Goal: Task Accomplishment & Management: Complete application form

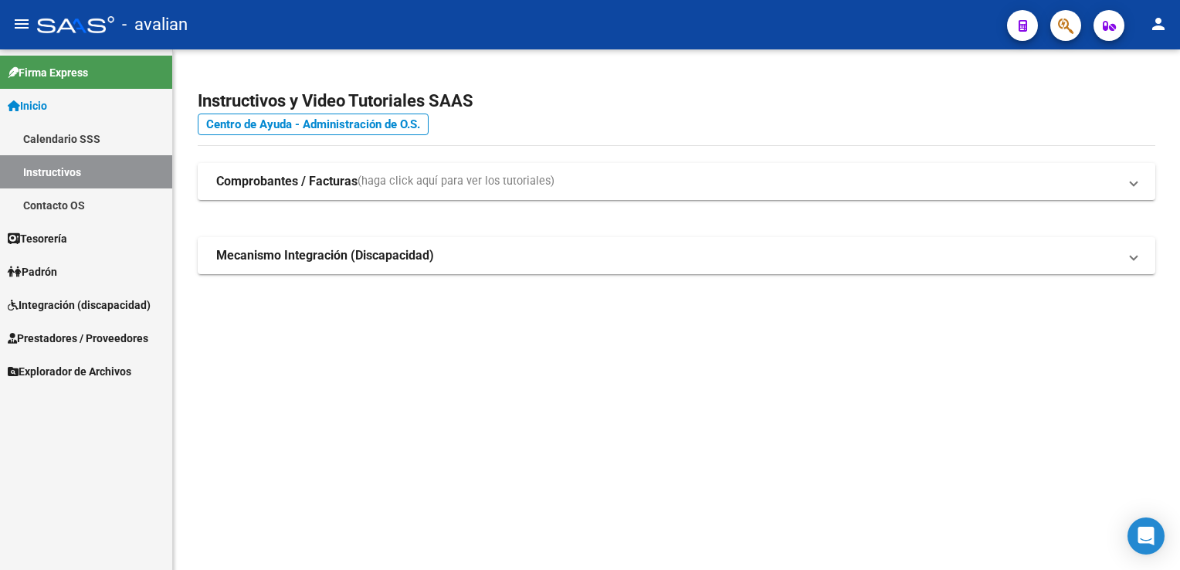
click at [96, 309] on span "Integración (discapacidad)" at bounding box center [79, 305] width 143 height 17
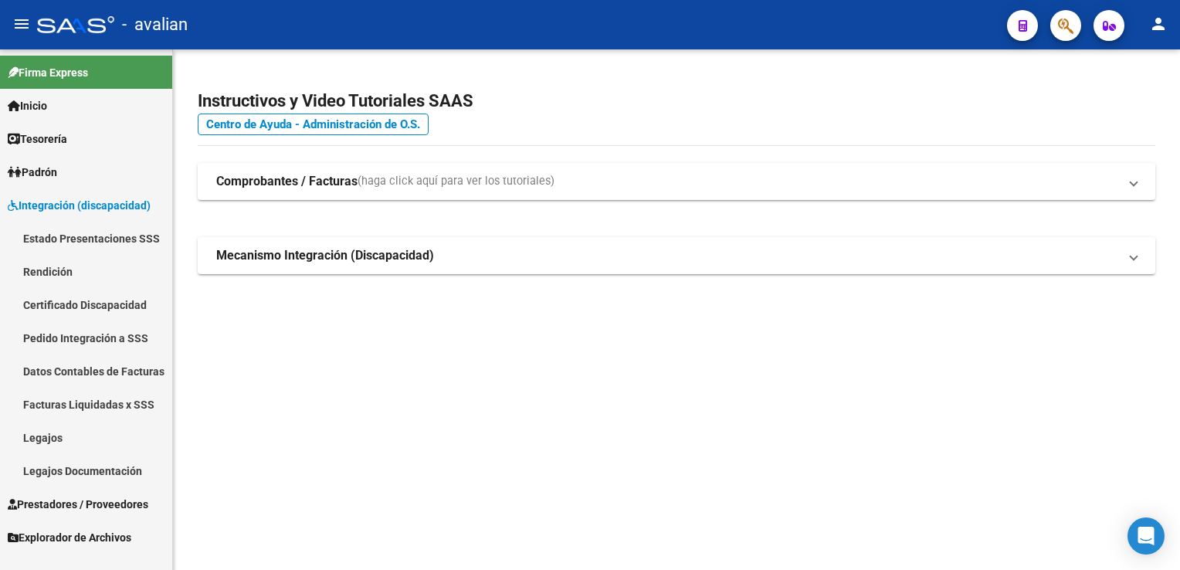
click at [51, 438] on link "Legajos" at bounding box center [86, 437] width 172 height 33
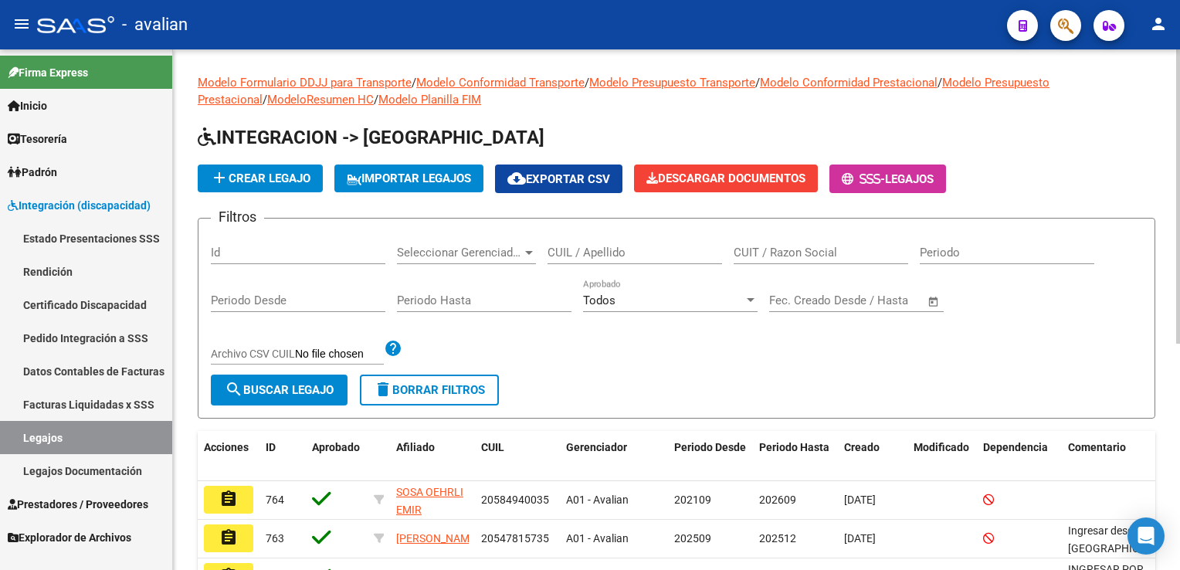
click at [292, 259] on div "Id" at bounding box center [298, 247] width 175 height 33
paste input "27577138201"
type input "27577138201"
click at [263, 383] on span "search Buscar Legajo" at bounding box center [279, 390] width 109 height 14
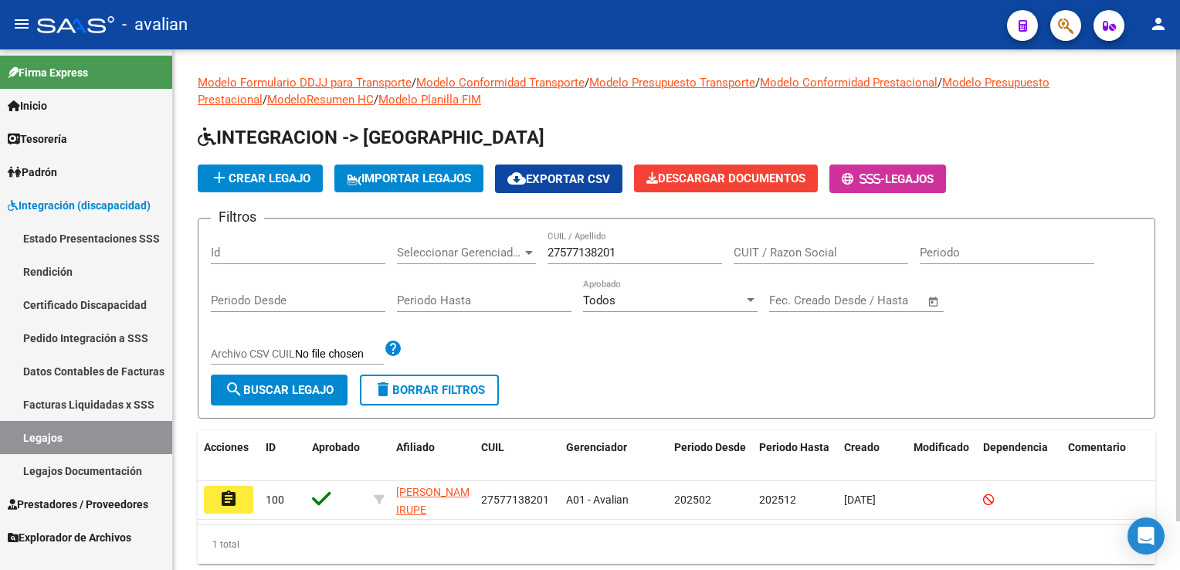
scroll to position [53, 0]
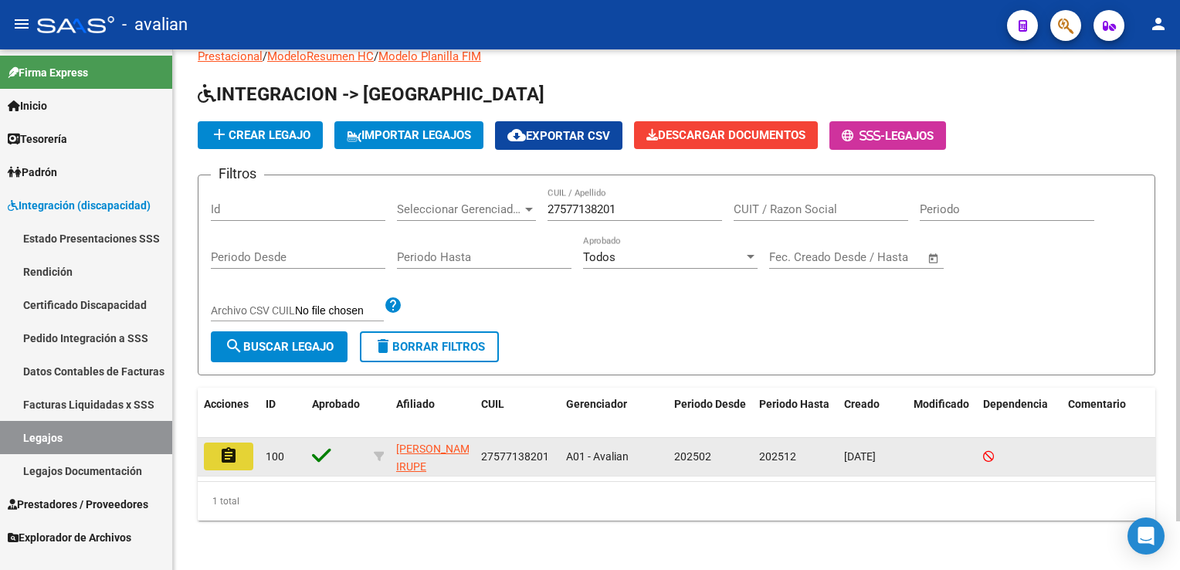
click at [232, 446] on mat-icon "assignment" at bounding box center [228, 455] width 19 height 19
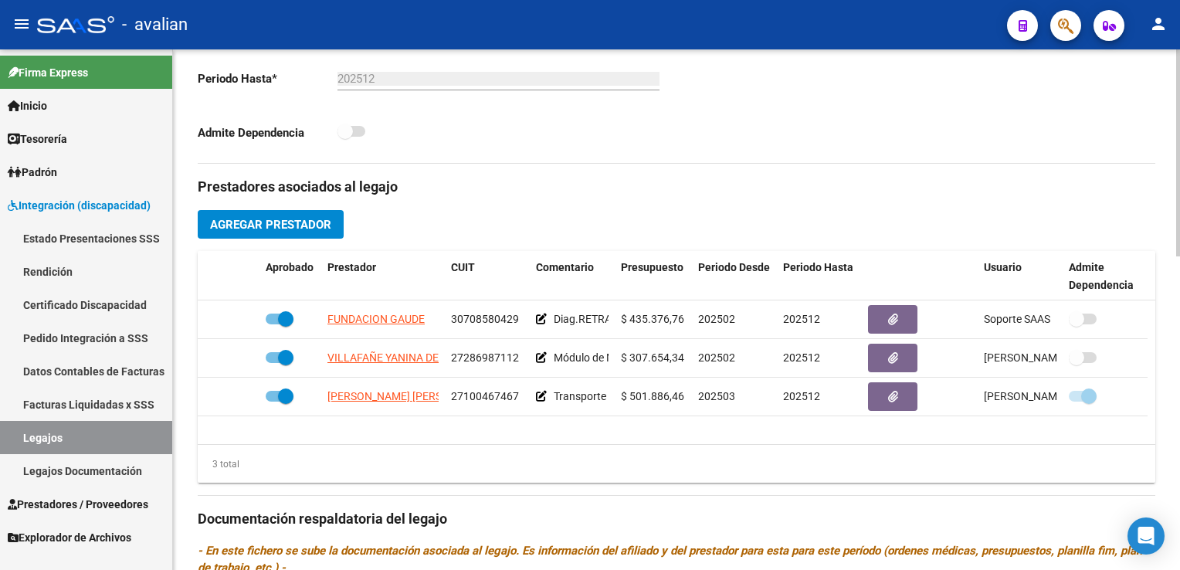
scroll to position [463, 0]
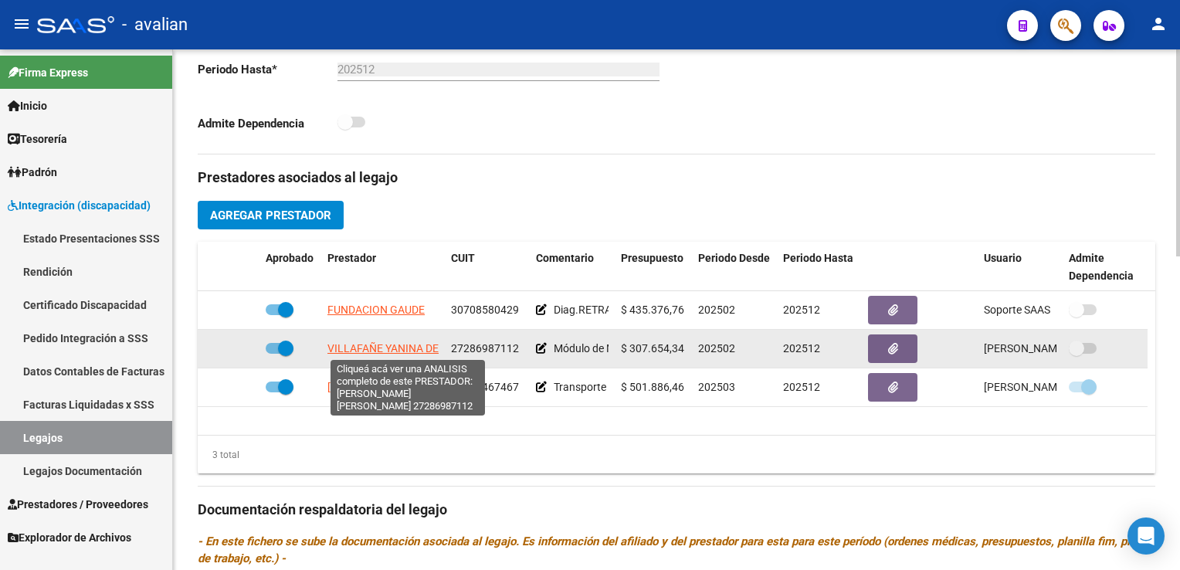
click at [392, 345] on span "VILLAFAÑE YANINA DE LOURDES" at bounding box center [407, 348] width 161 height 12
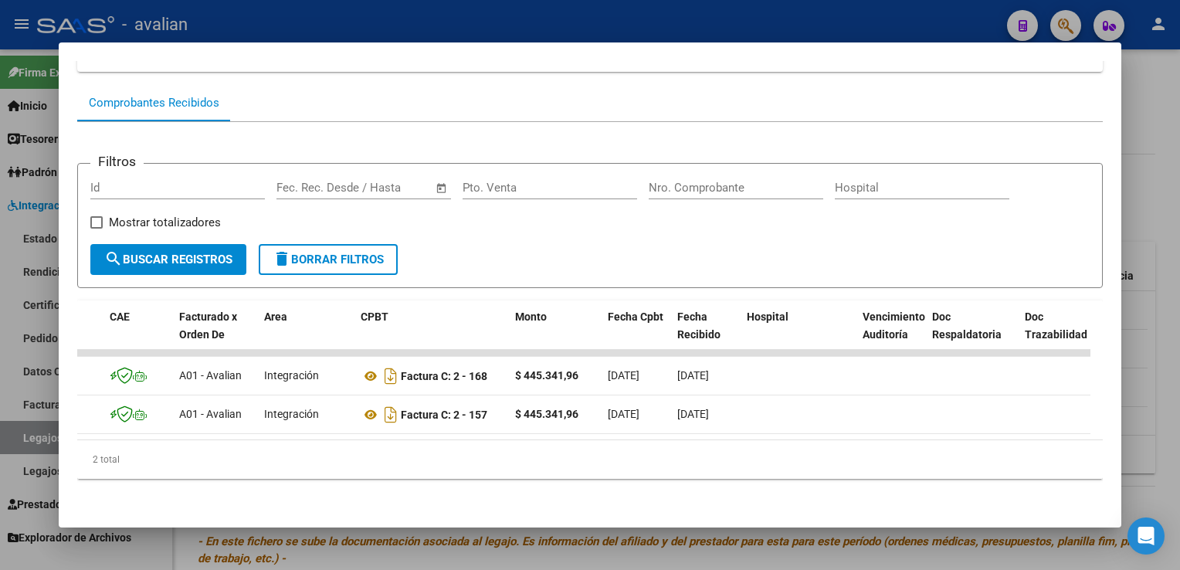
scroll to position [0, 0]
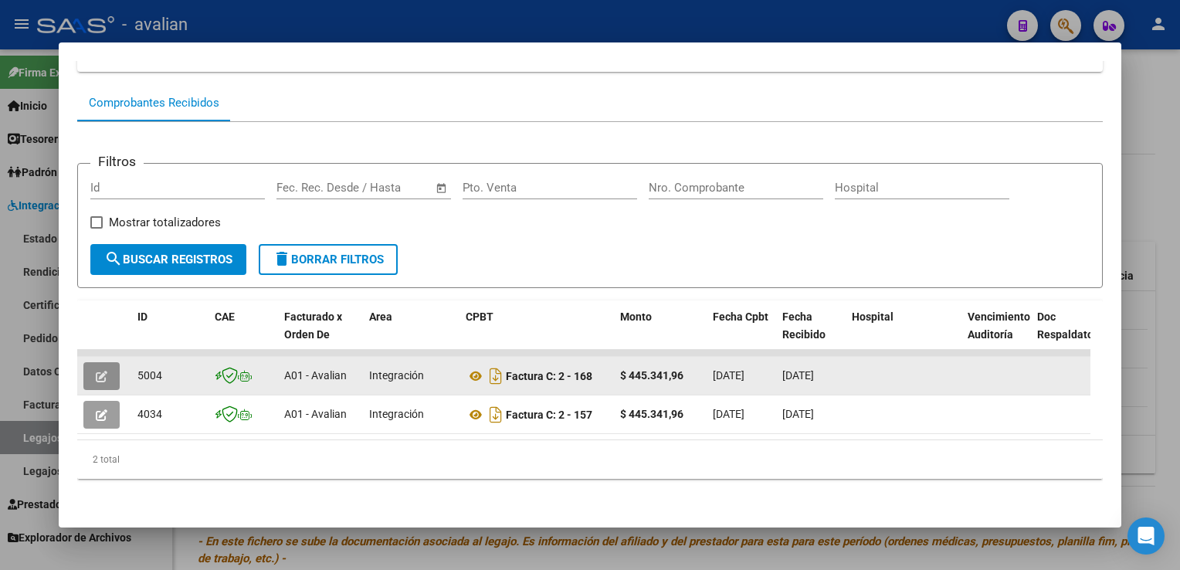
click at [106, 369] on span "button" at bounding box center [102, 376] width 12 height 14
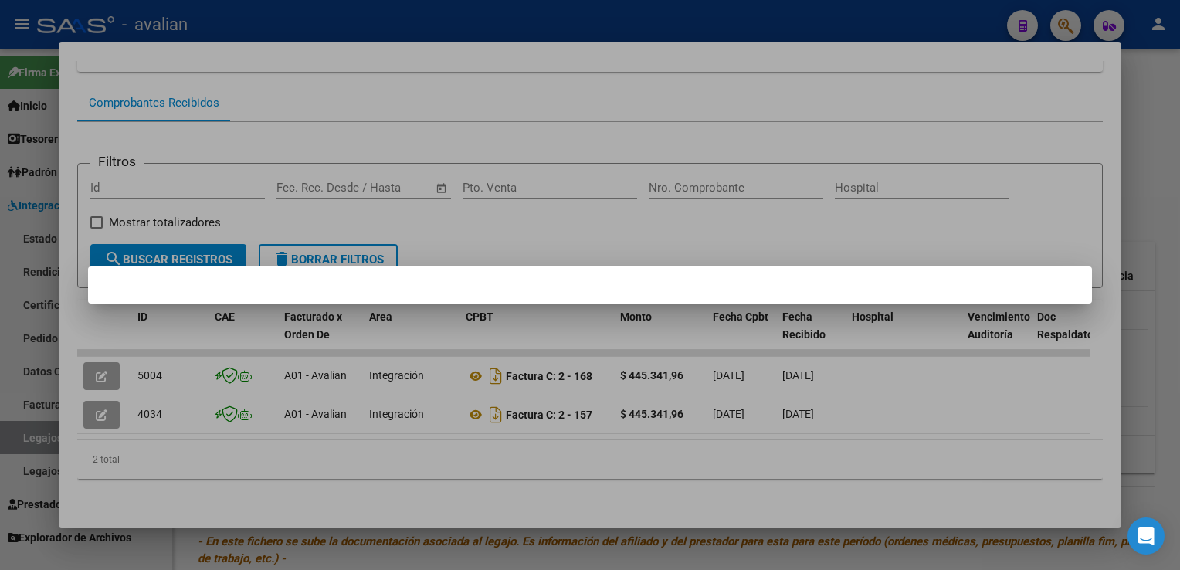
click at [158, 110] on div at bounding box center [590, 285] width 1180 height 570
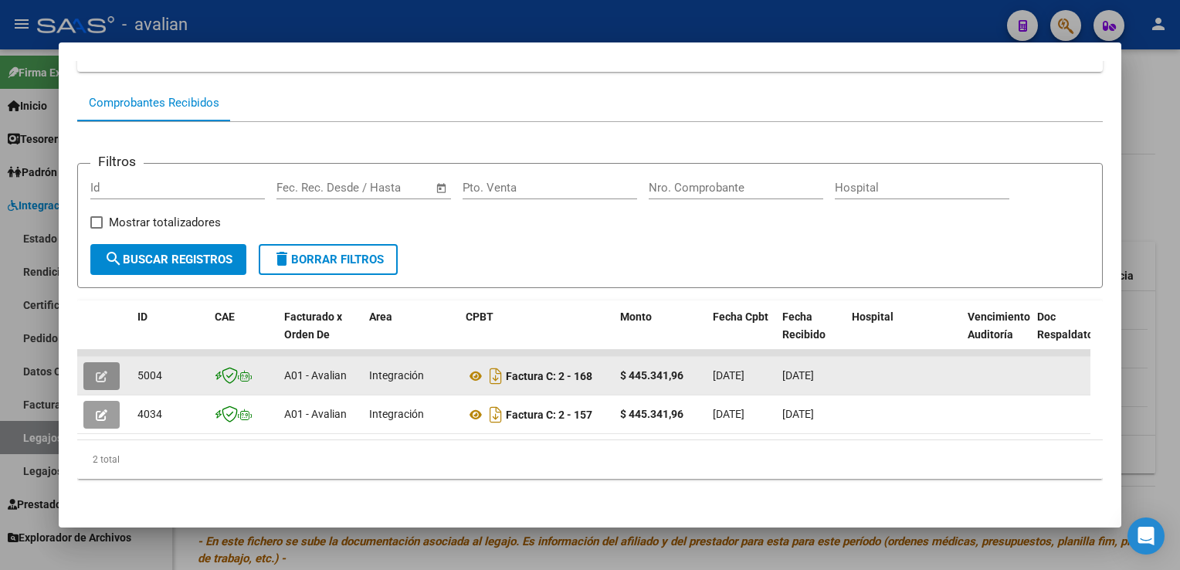
click at [105, 371] on icon "button" at bounding box center [102, 377] width 12 height 12
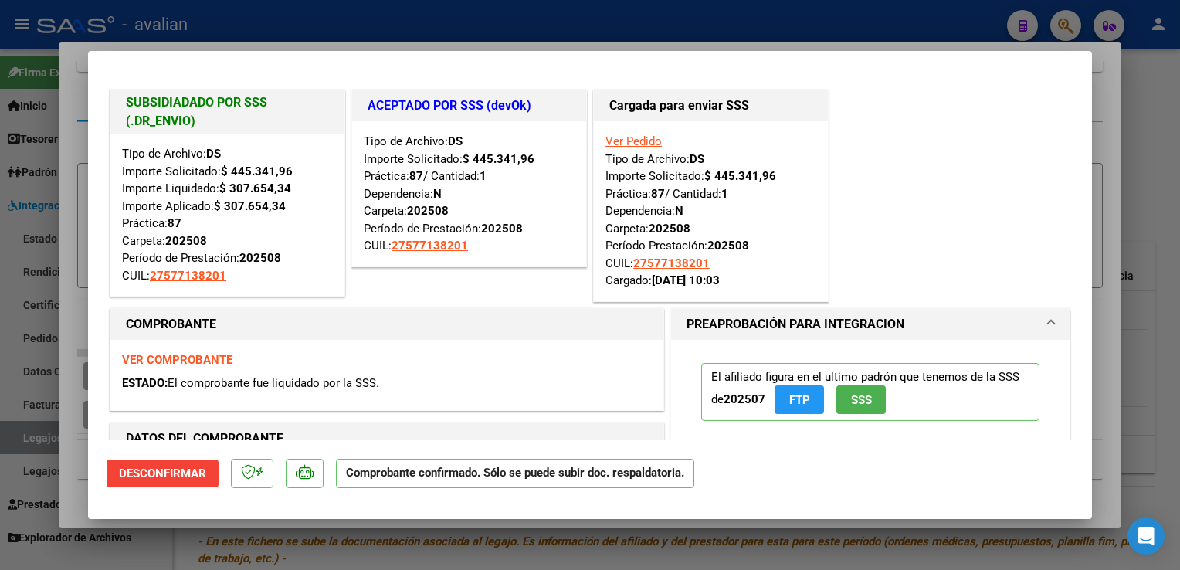
click at [293, 20] on div at bounding box center [590, 285] width 1180 height 570
type input "$ 0,00"
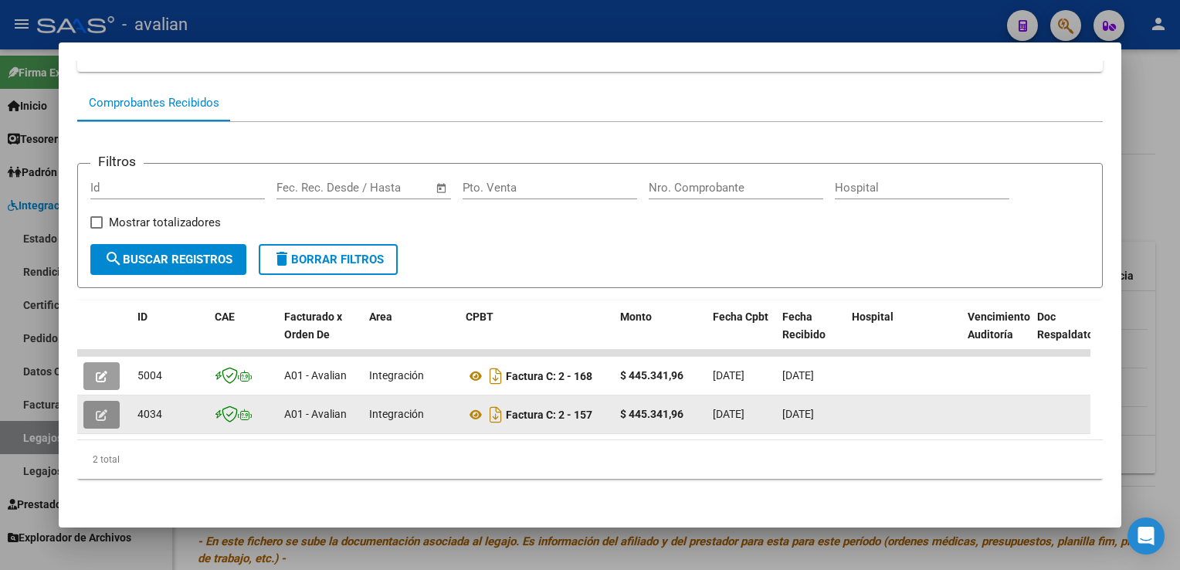
click at [111, 401] on button "button" at bounding box center [101, 415] width 36 height 28
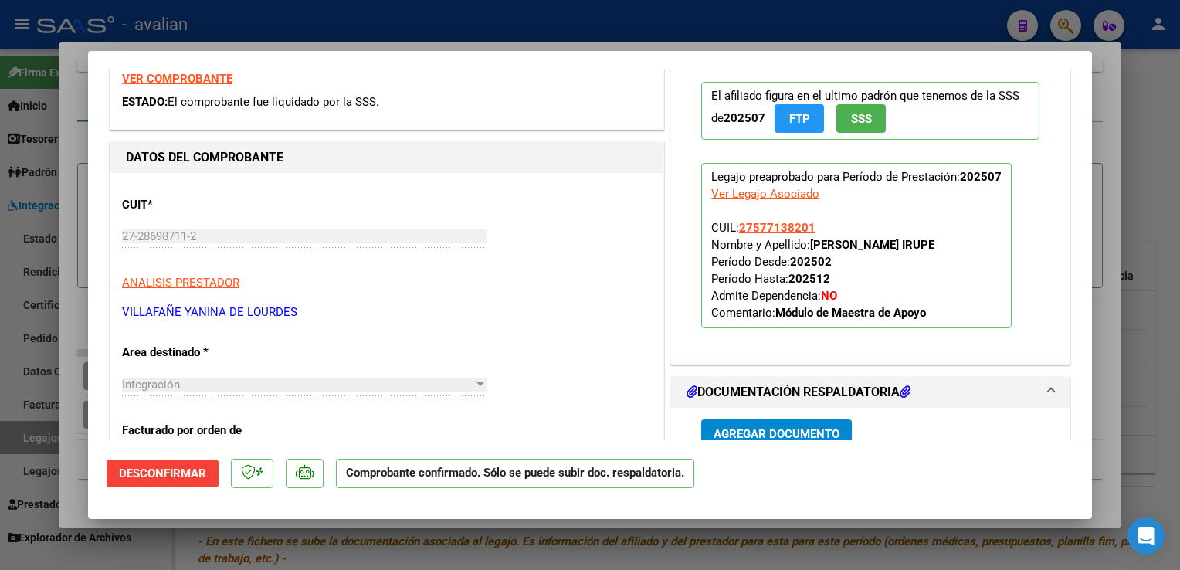
scroll to position [309, 0]
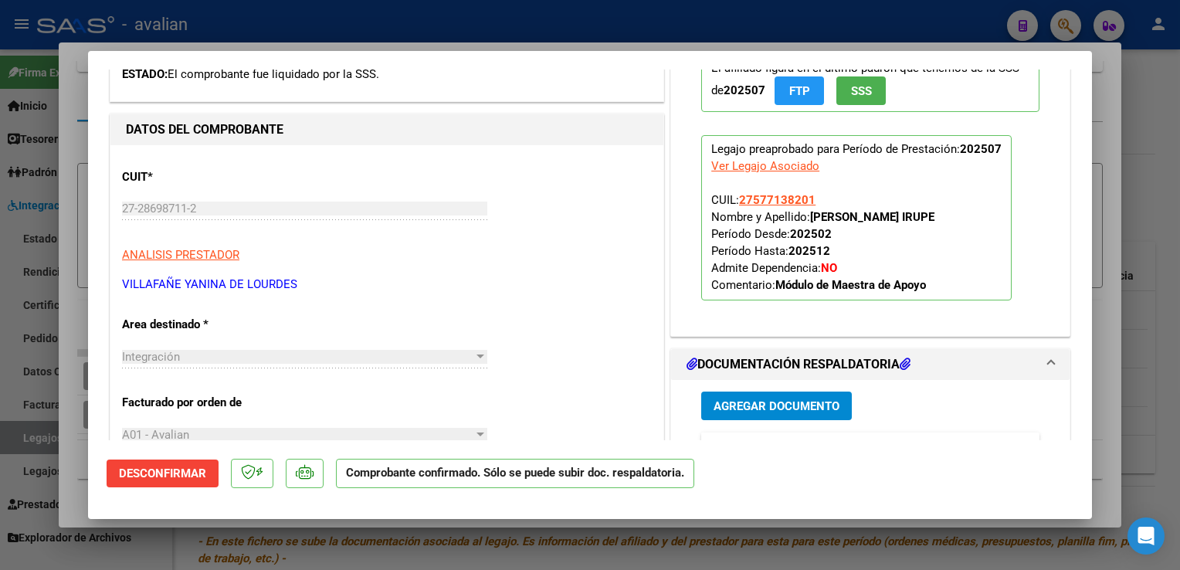
click at [391, 36] on div at bounding box center [590, 285] width 1180 height 570
type input "$ 0,00"
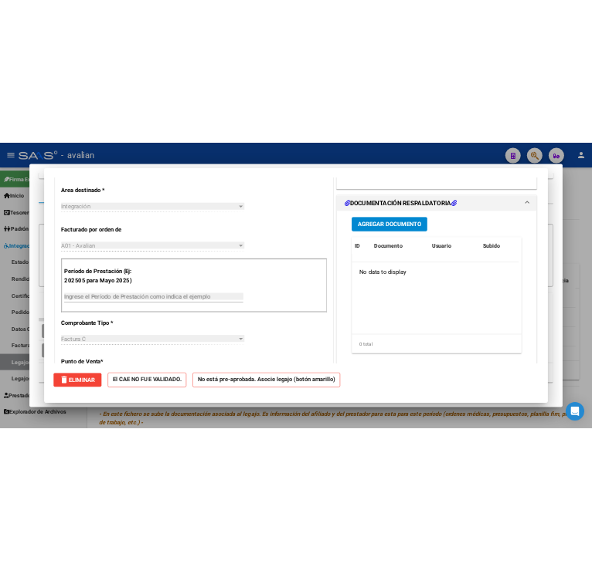
scroll to position [0, 0]
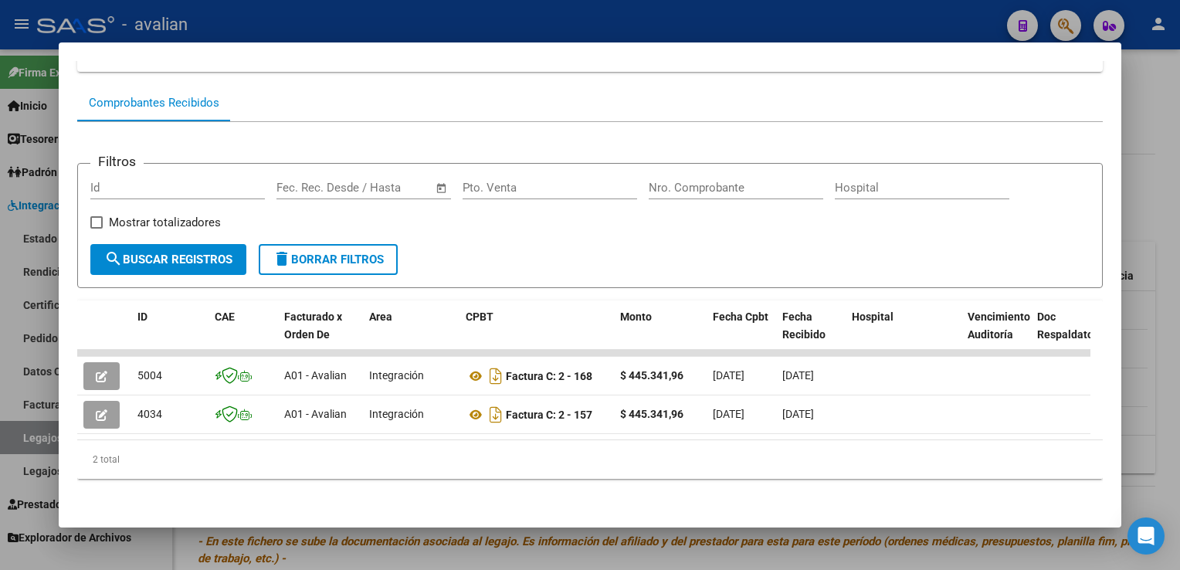
click at [402, 32] on div at bounding box center [590, 285] width 1180 height 570
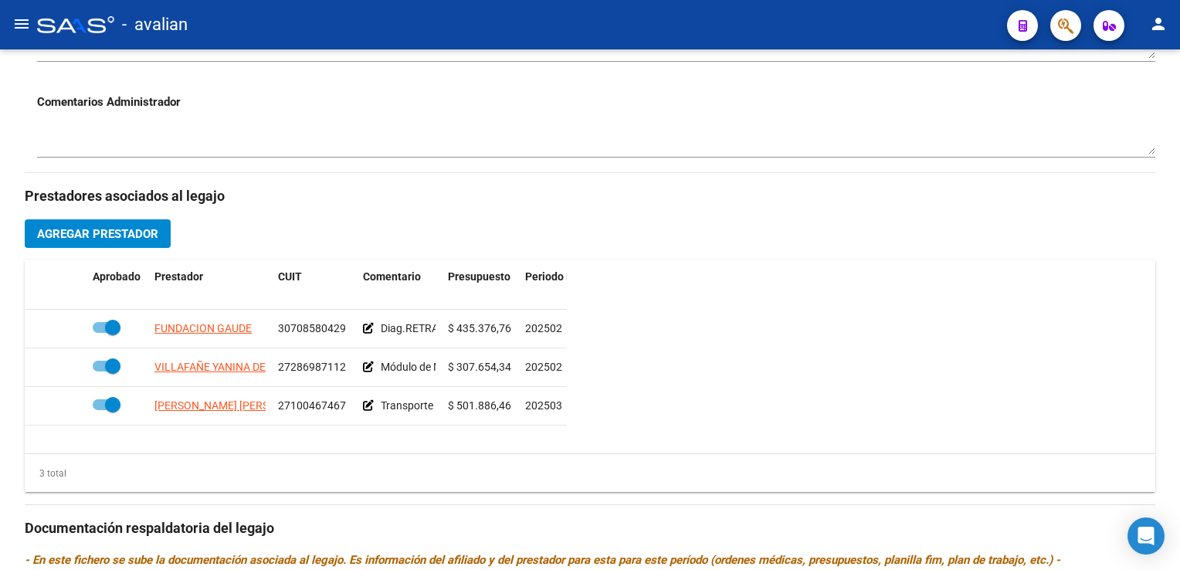
scroll to position [568, 0]
